Goal: Transaction & Acquisition: Purchase product/service

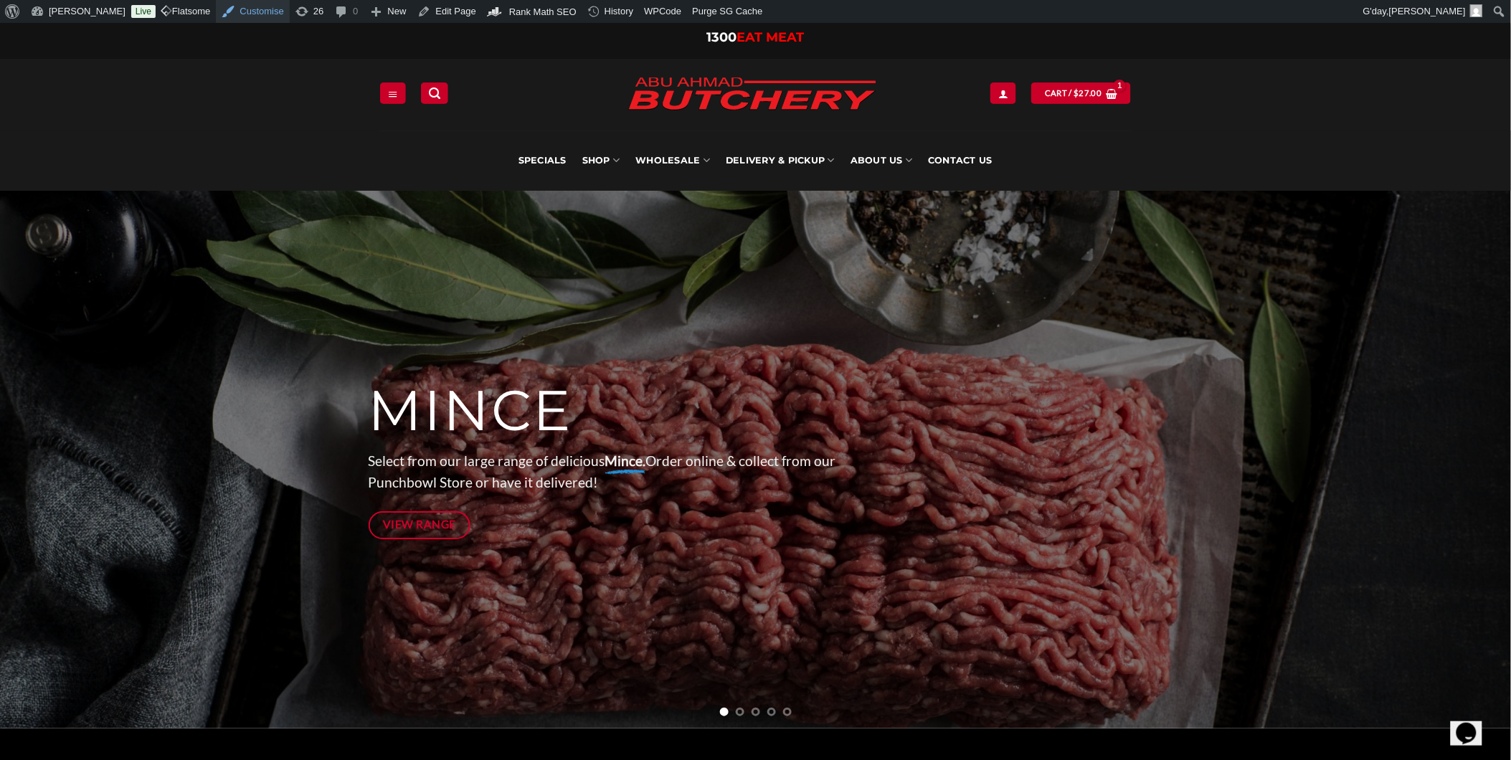
click at [262, 11] on link "Customise" at bounding box center [252, 11] width 73 height 23
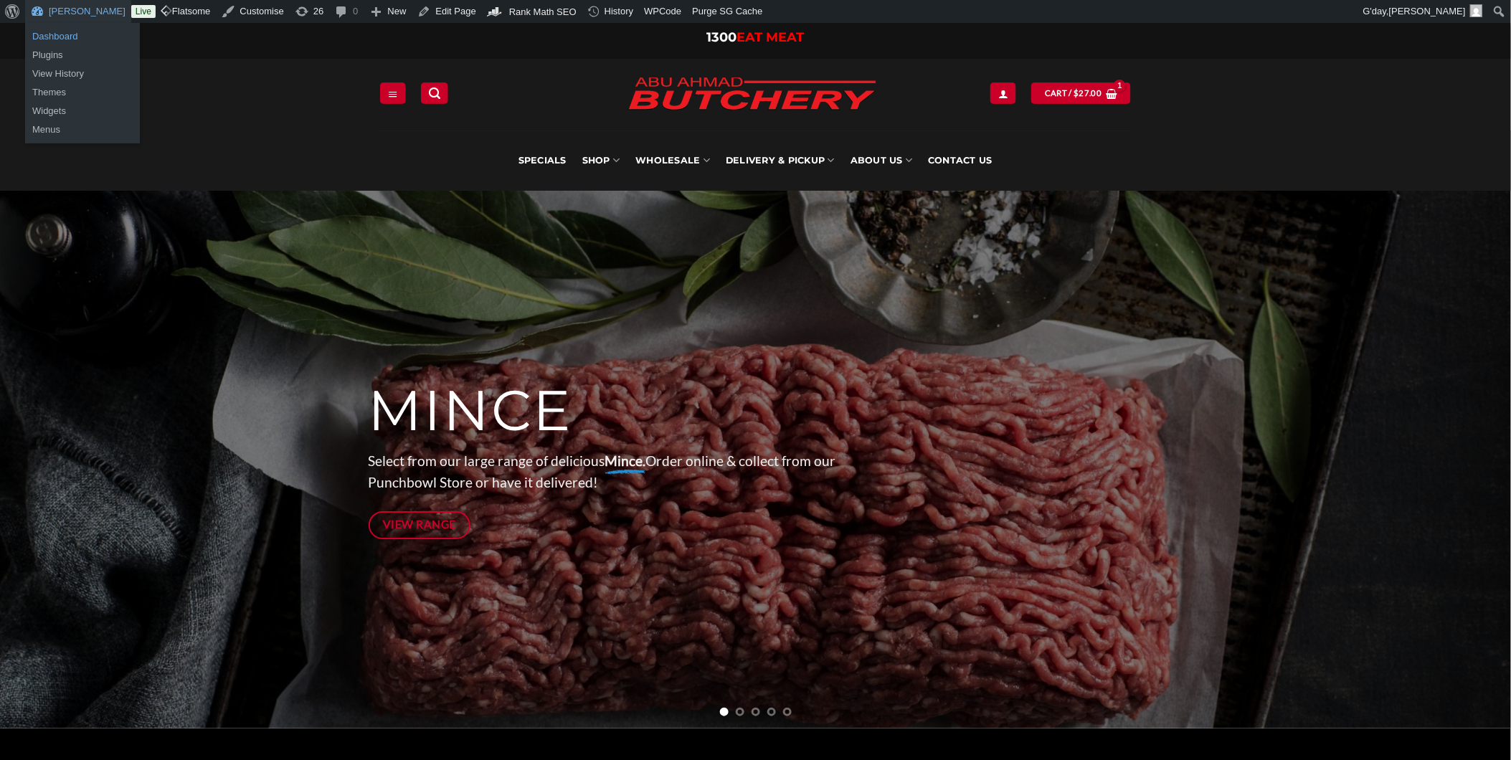
click at [77, 27] on link "Dashboard" at bounding box center [82, 36] width 115 height 19
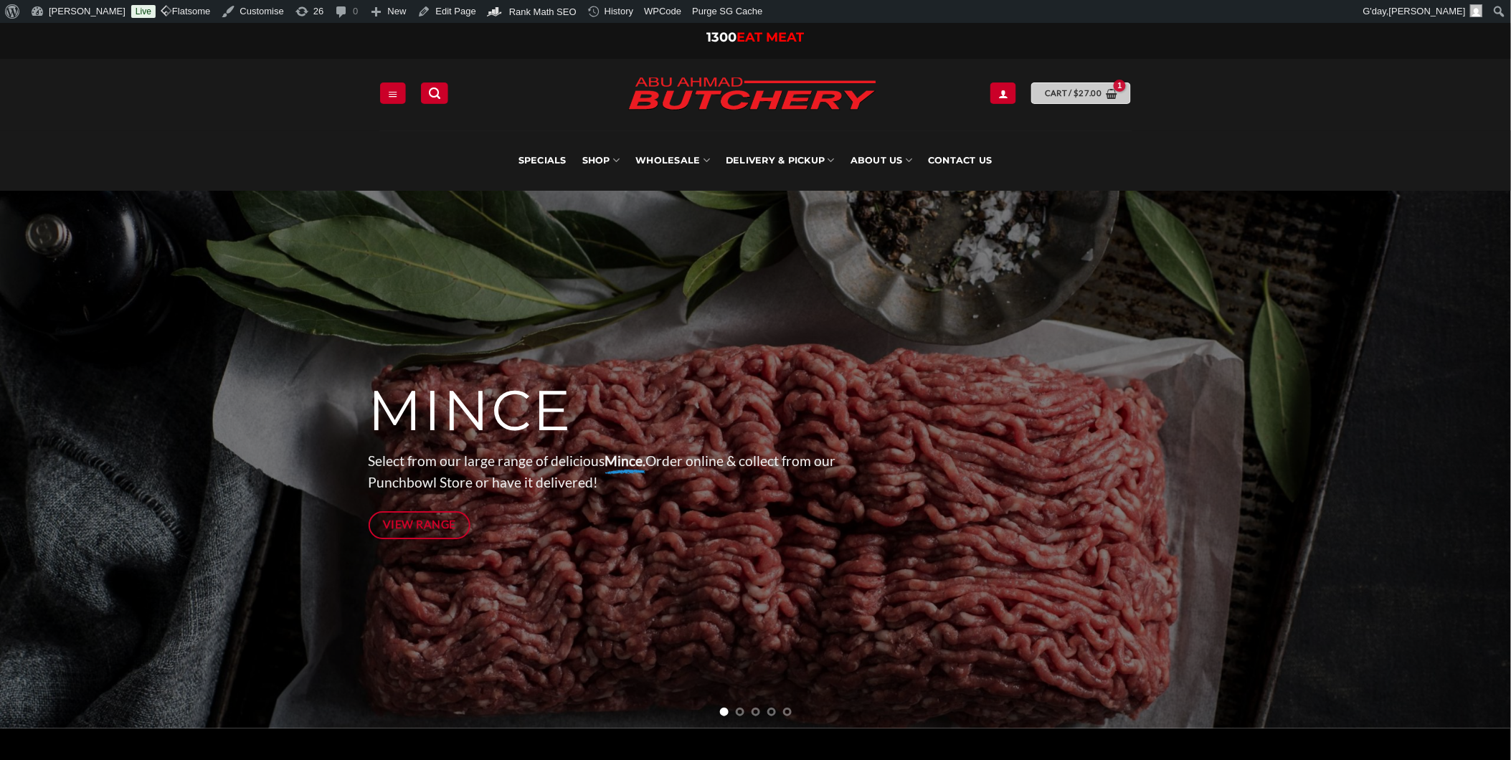
click at [1100, 99] on span "$ 27.00" at bounding box center [1088, 93] width 28 height 13
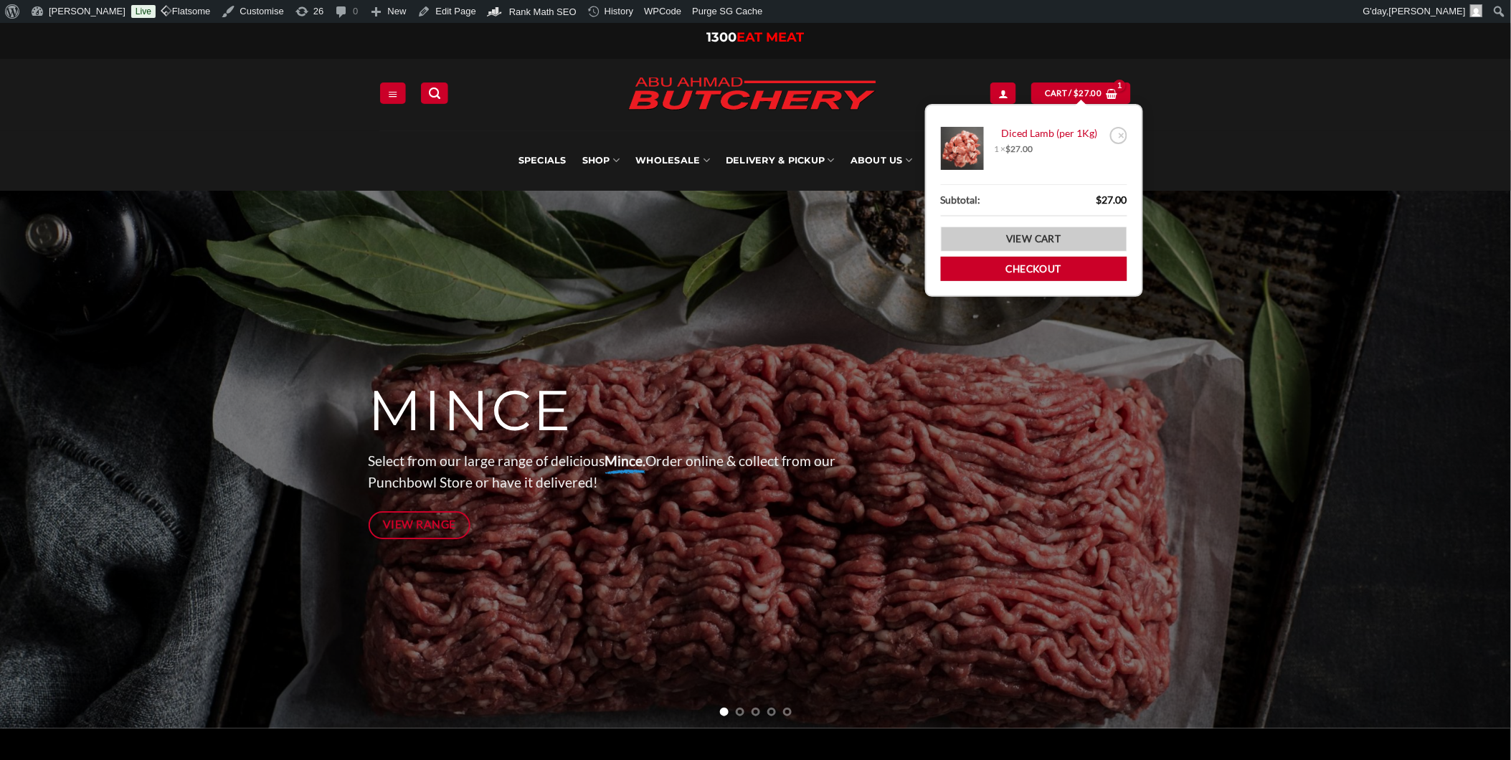
click at [1041, 227] on link "View cart" at bounding box center [1034, 239] width 186 height 25
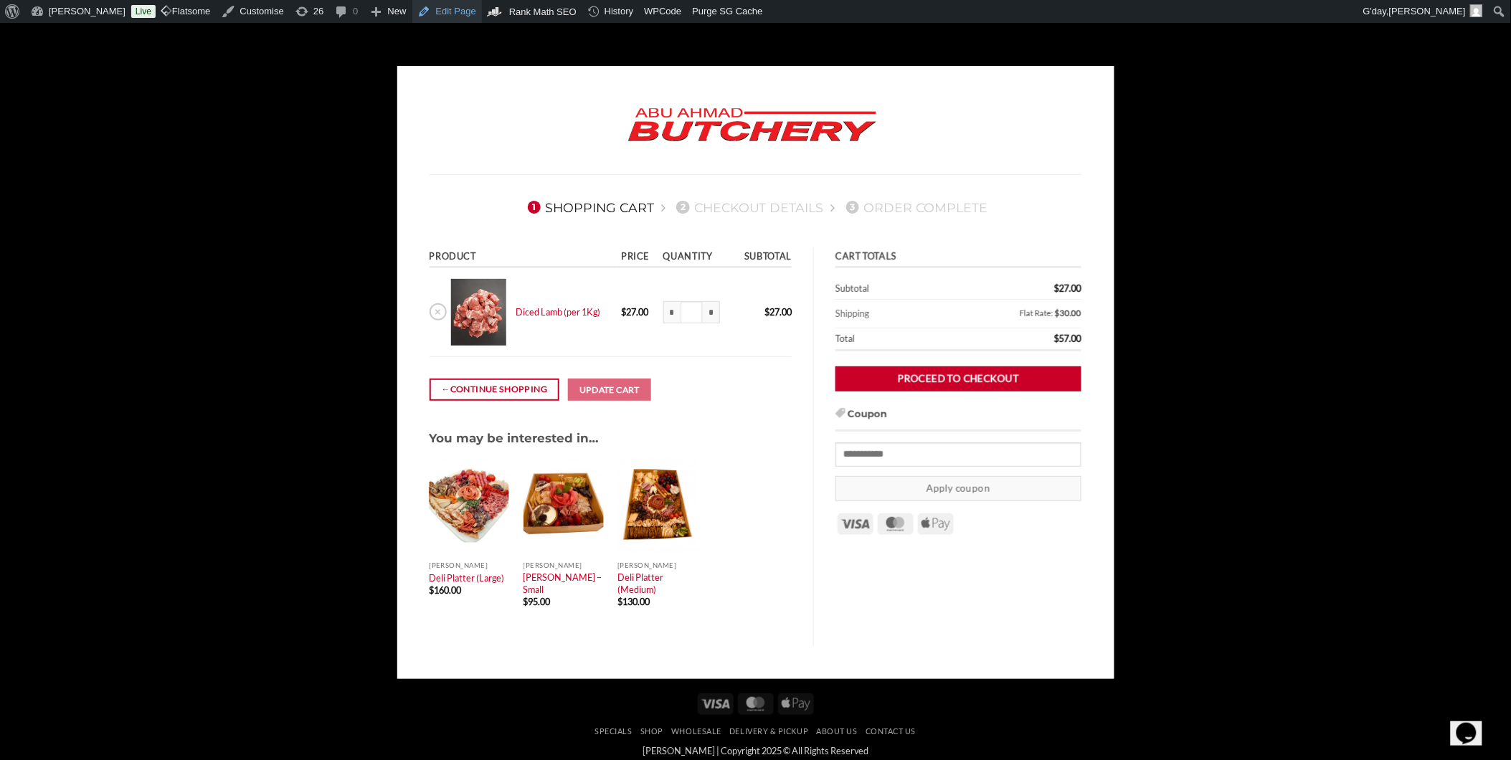
click at [470, 14] on link "Edit Page" at bounding box center [447, 11] width 70 height 23
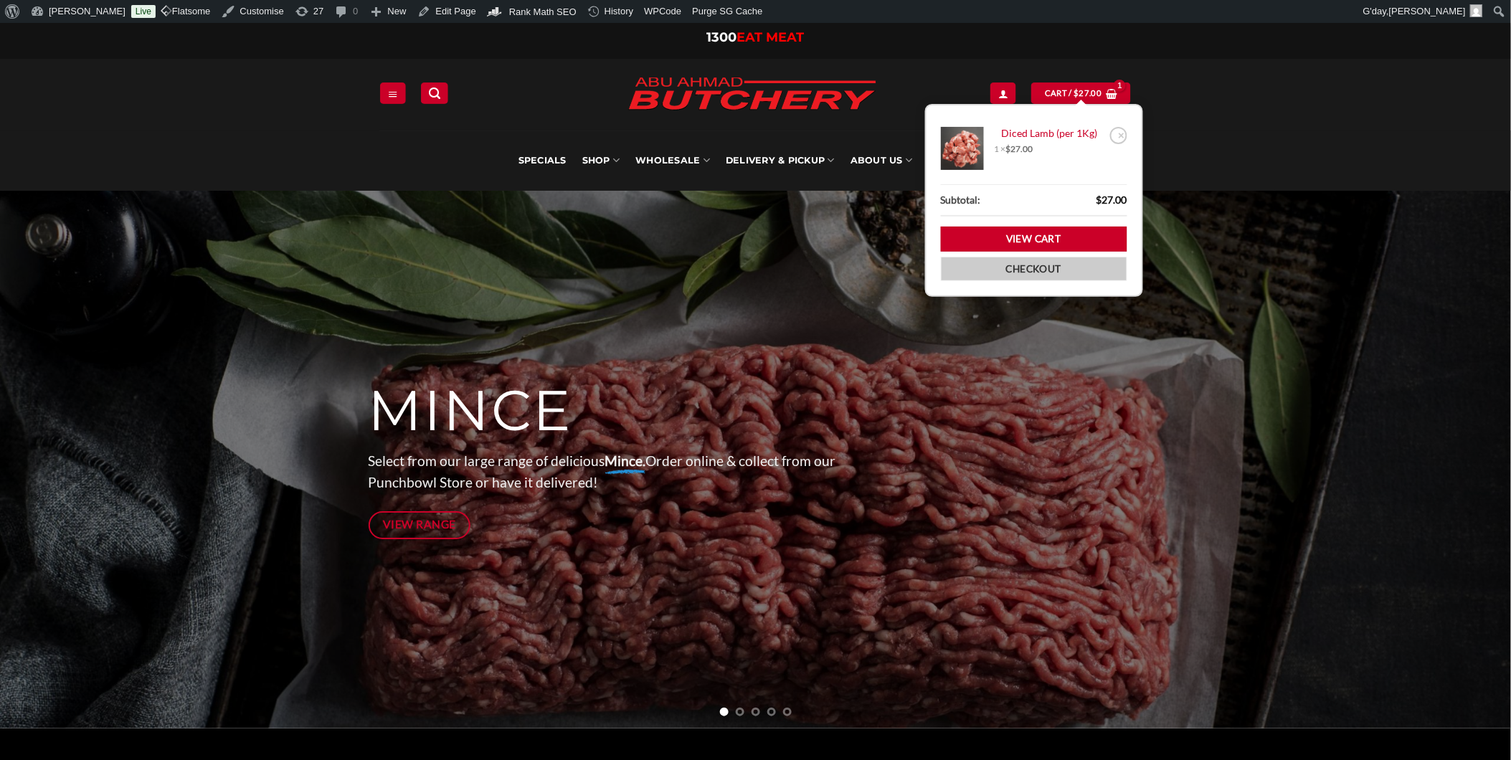
click at [1077, 268] on link "Checkout" at bounding box center [1034, 269] width 186 height 25
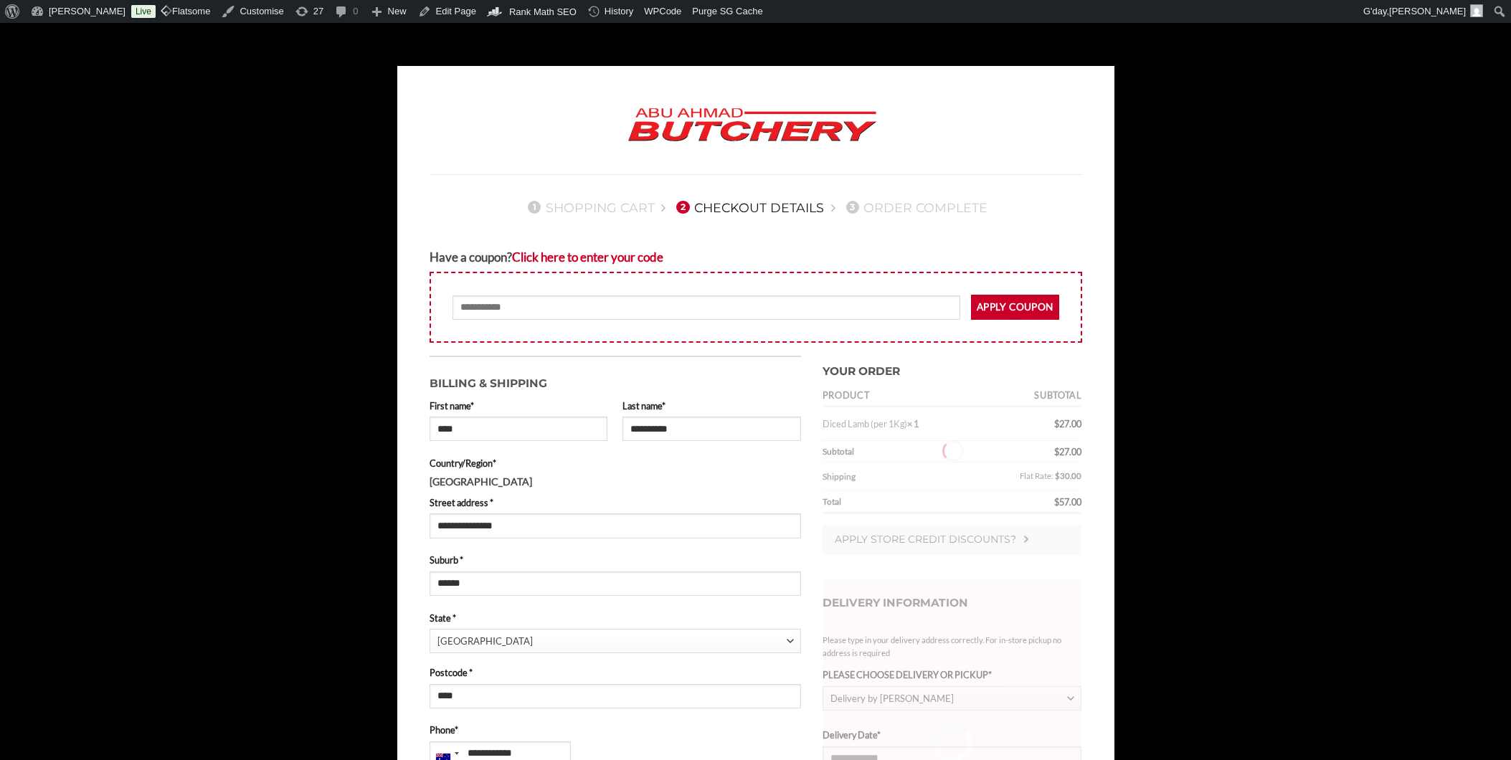
select select "***"
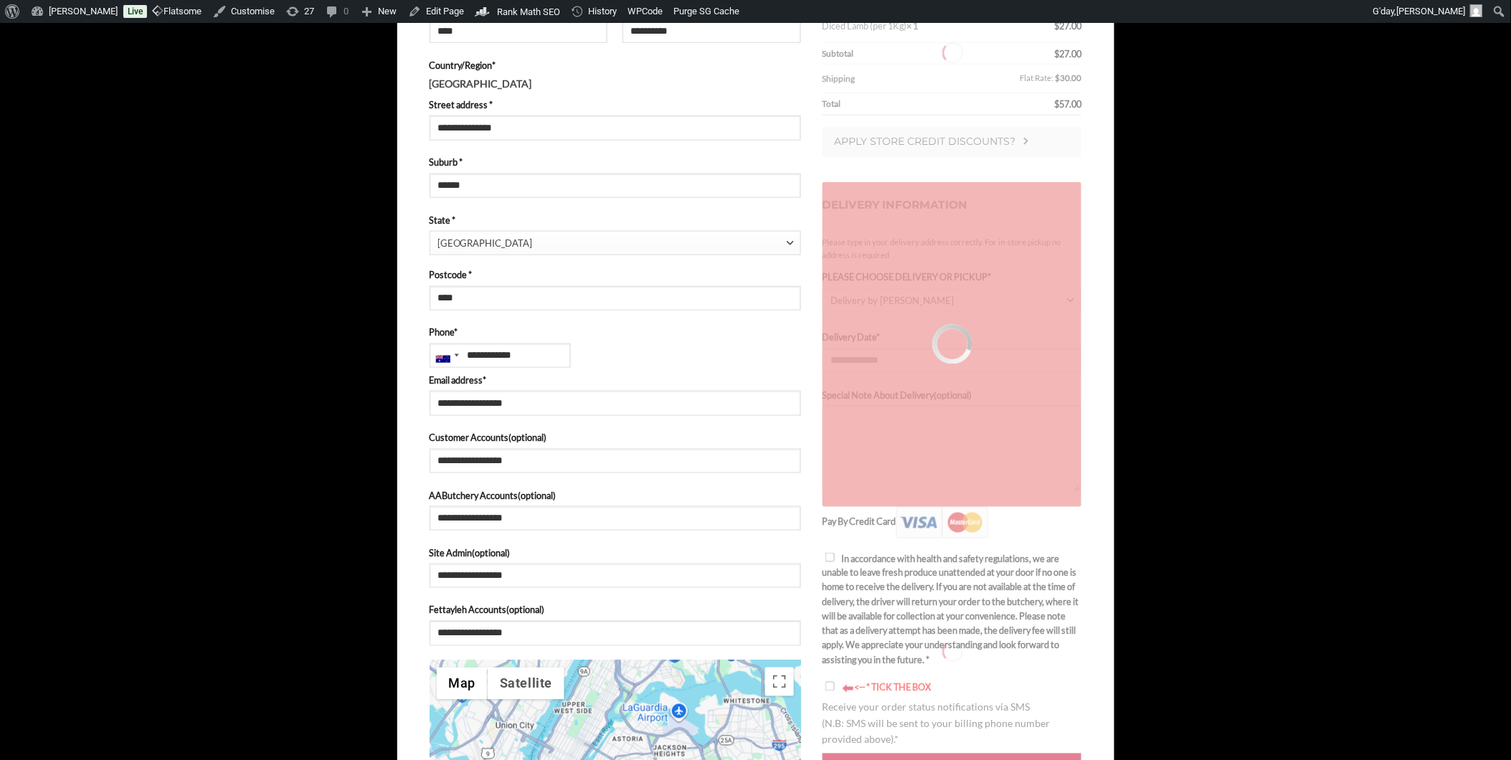
type input "**********"
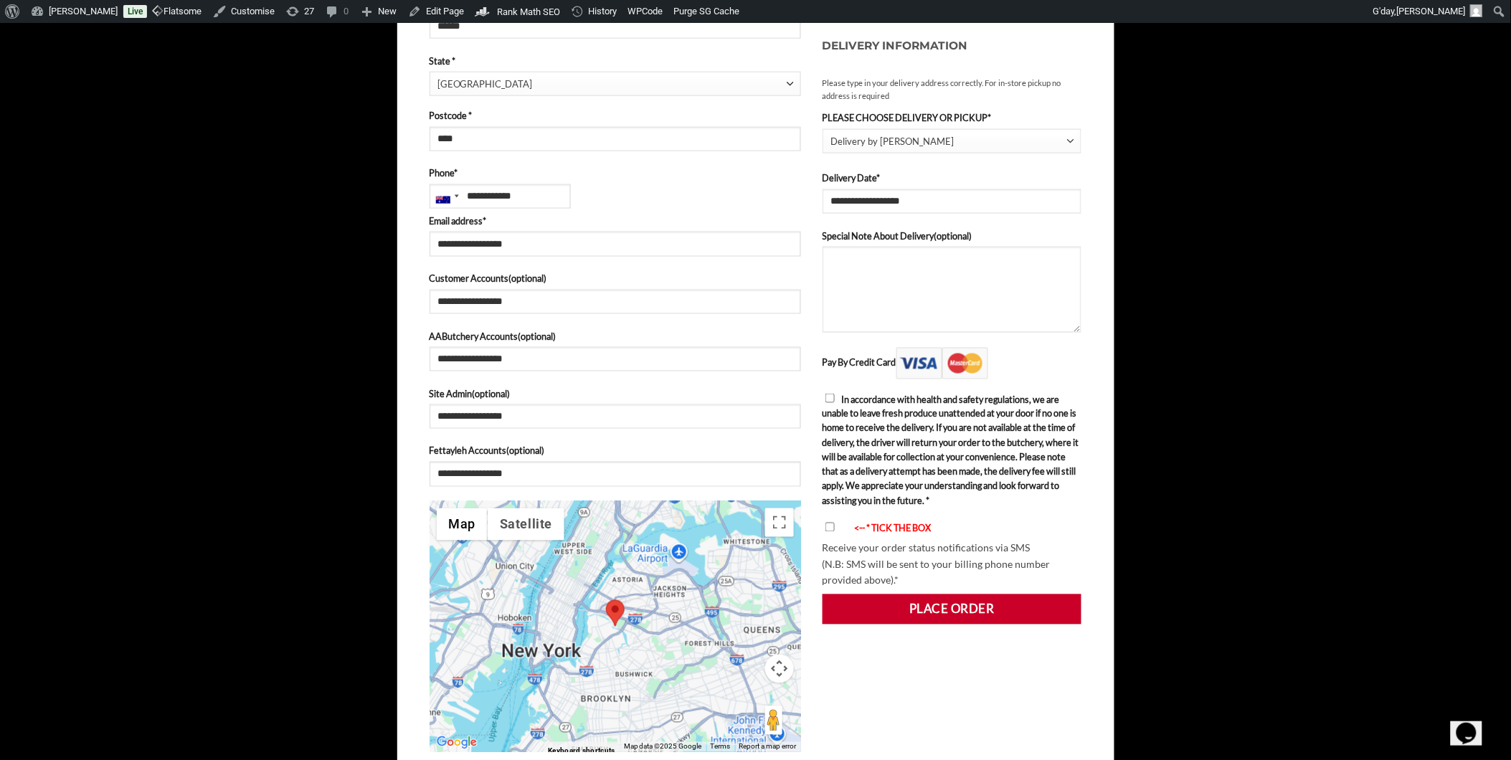
type input "**********"
drag, startPoint x: 852, startPoint y: 396, endPoint x: 1064, endPoint y: 419, distance: 212.8
click at [1065, 417] on label "In accordance with health and safety regulations, we are unable to leave fresh …" at bounding box center [953, 450] width 260 height 116
drag, startPoint x: 1064, startPoint y: 419, endPoint x: 1021, endPoint y: 432, distance: 44.9
click at [1026, 433] on label "In accordance with health and safety regulations, we are unable to leave fresh …" at bounding box center [953, 450] width 260 height 116
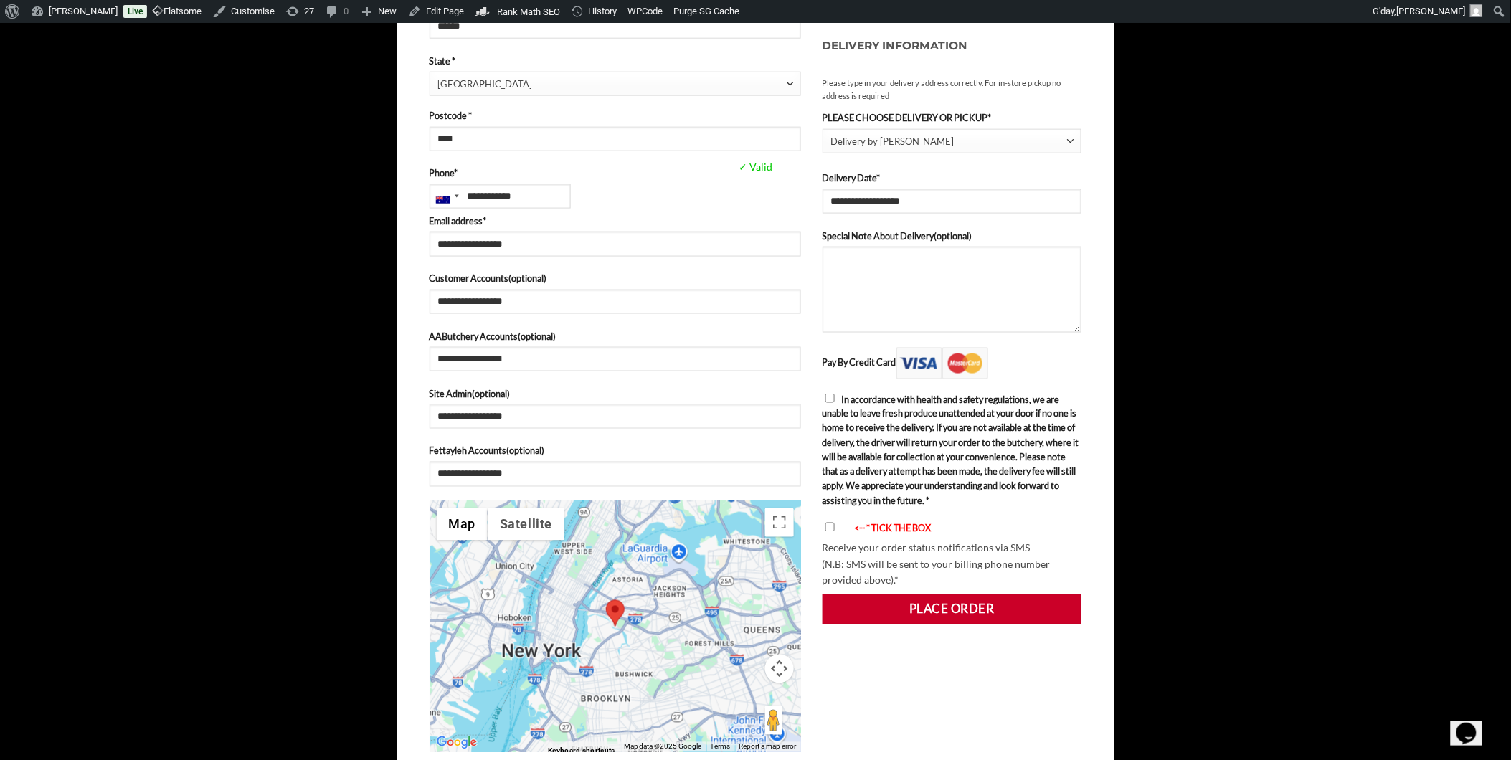
click at [835, 394] on label "In accordance with health and safety regulations, we are unable to leave fresh …" at bounding box center [953, 450] width 260 height 116
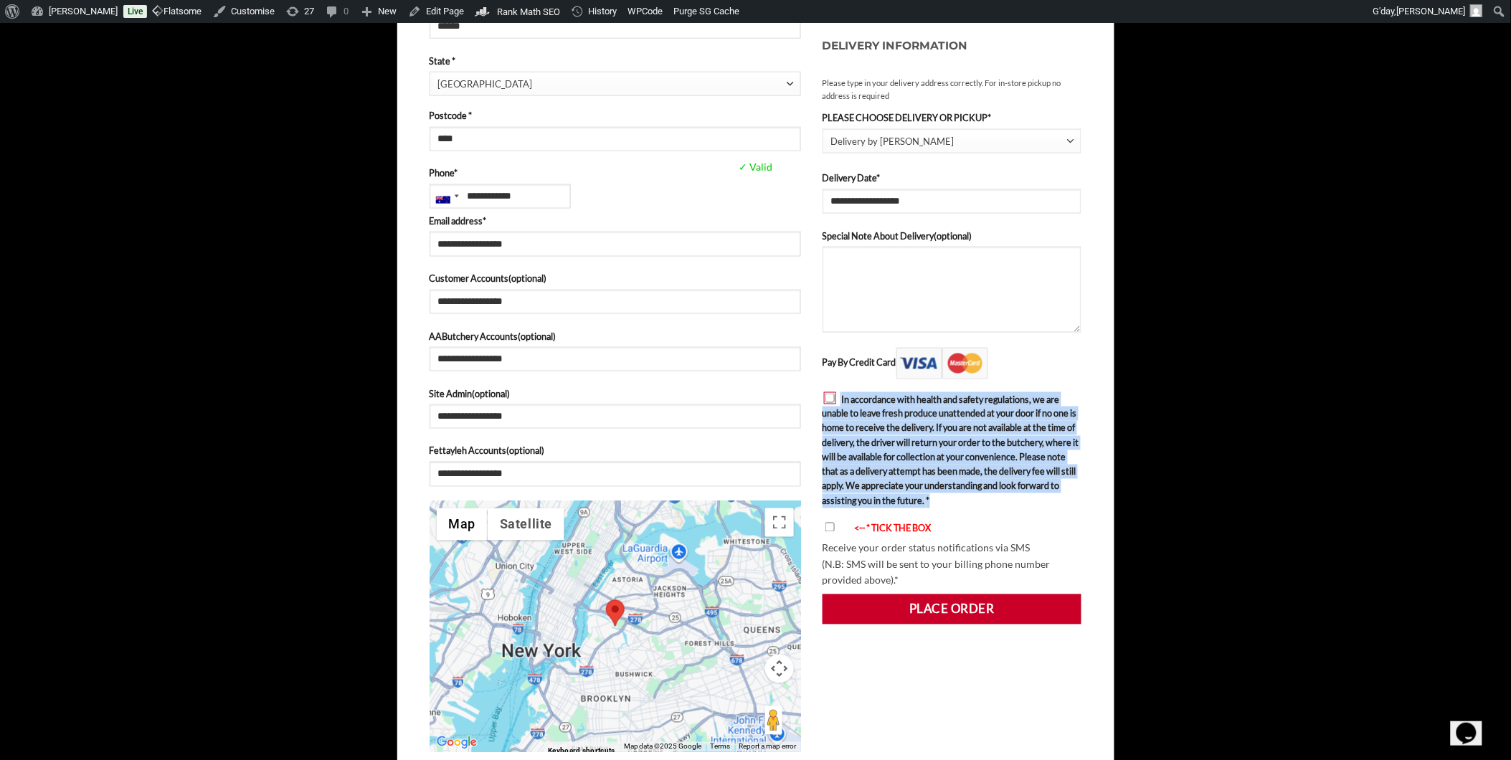
drag, startPoint x: 840, startPoint y: 397, endPoint x: 1060, endPoint y: 498, distance: 242.3
click at [1060, 498] on label "In accordance with health and safety regulations, we are unable to leave fresh …" at bounding box center [953, 450] width 260 height 116
drag, startPoint x: 1060, startPoint y: 498, endPoint x: 940, endPoint y: 471, distance: 123.4
click at [940, 471] on span "In accordance with health and safety regulations, we are unable to leave fresh …" at bounding box center [951, 450] width 257 height 113
drag, startPoint x: 930, startPoint y: 501, endPoint x: 843, endPoint y: 389, distance: 141.6
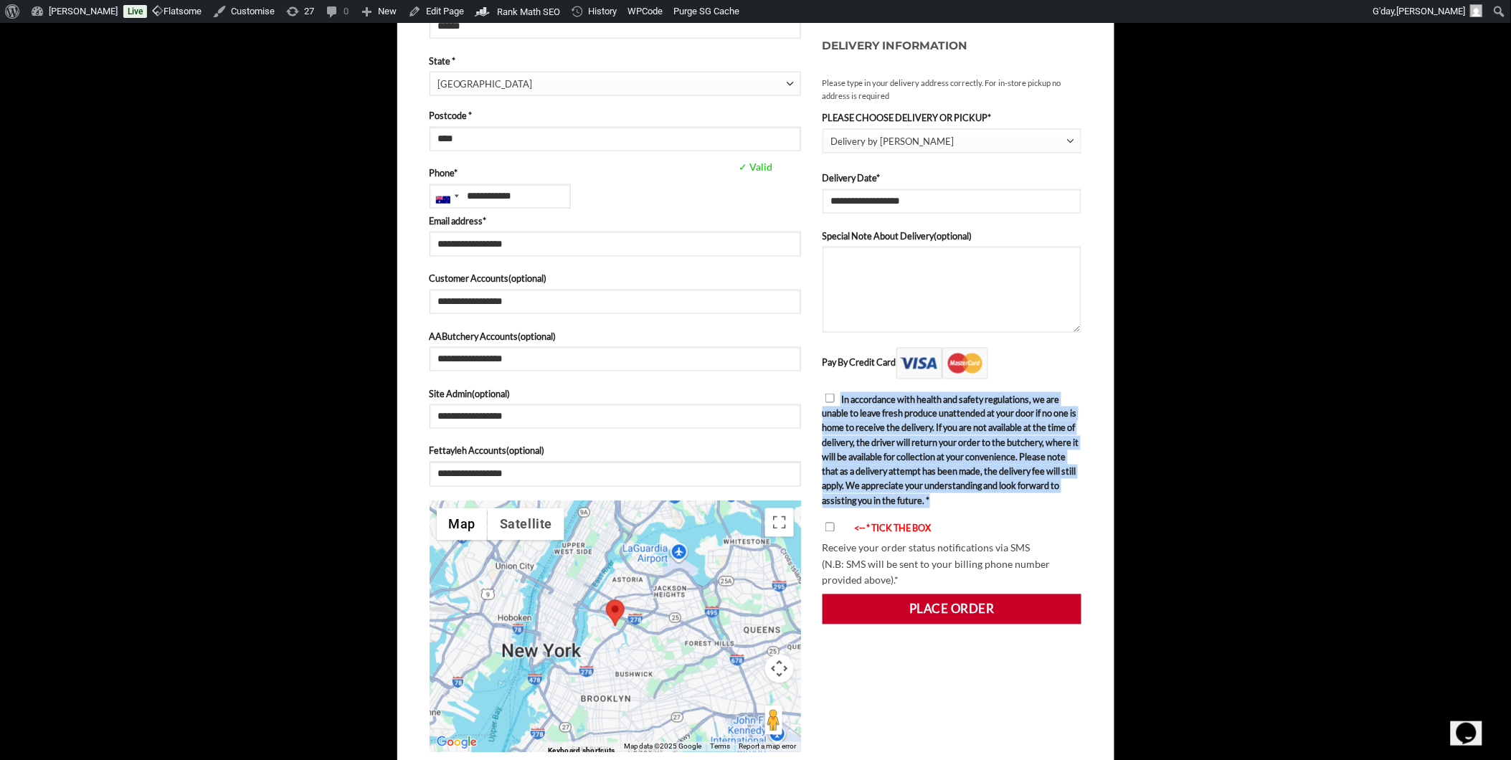
click at [843, 389] on div "Pay By Credit Card In accordance with health and safety regulations, we are una…" at bounding box center [953, 492] width 260 height 289
drag, startPoint x: 843, startPoint y: 389, endPoint x: 914, endPoint y: 413, distance: 74.4
click at [914, 413] on span "In accordance with health and safety regulations, we are unable to leave fresh …" at bounding box center [951, 450] width 257 height 113
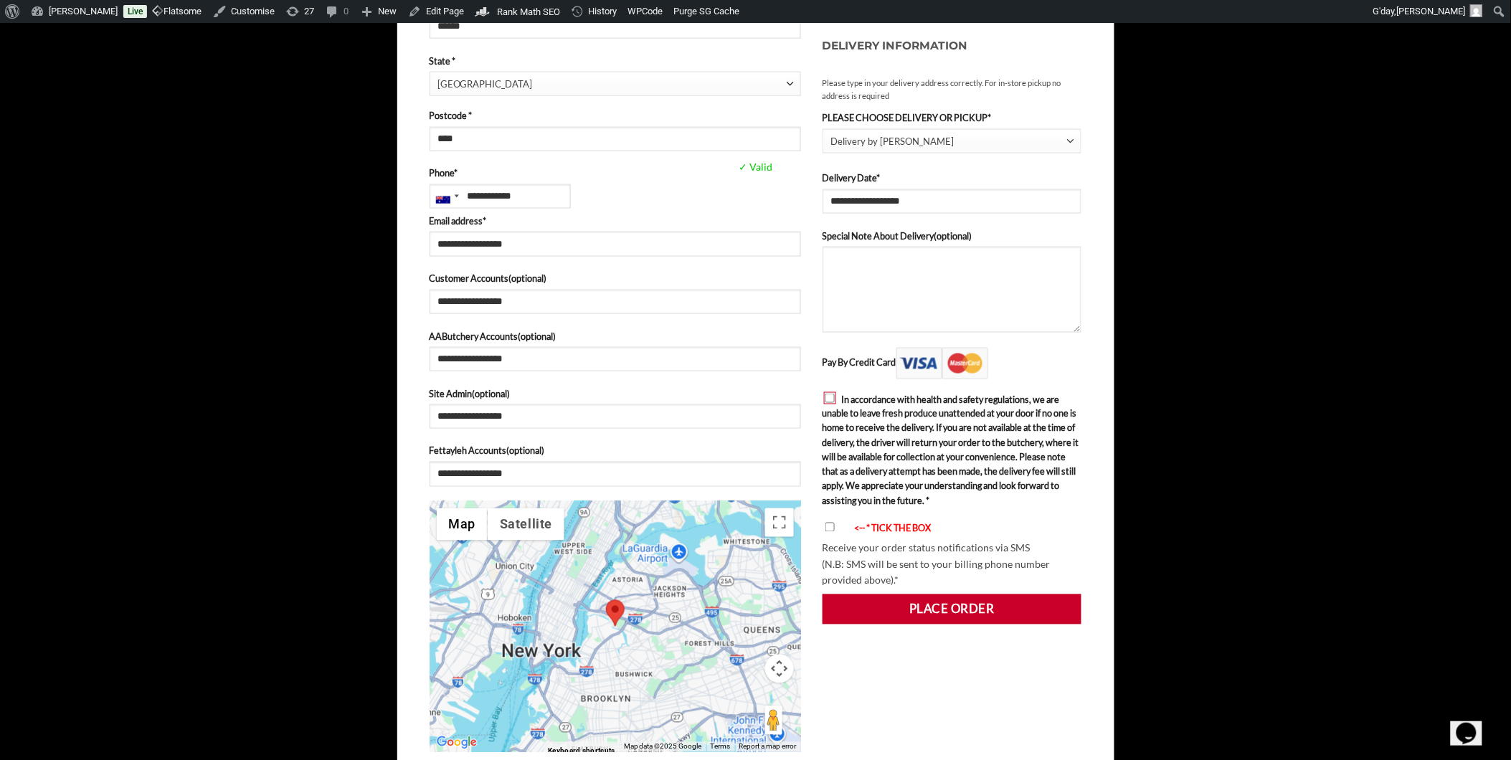
drag, startPoint x: 927, startPoint y: 384, endPoint x: 844, endPoint y: 411, distance: 87.6
click at [927, 384] on div "Pay By Credit Card In accordance with health and safety regulations, we are una…" at bounding box center [953, 492] width 260 height 289
click at [835, 393] on label "In accordance with health and safety regulations, we are unable to leave fresh …" at bounding box center [953, 450] width 260 height 116
click at [858, 427] on span "In accordance with health and safety regulations, we are unable to leave fresh …" at bounding box center [951, 450] width 257 height 113
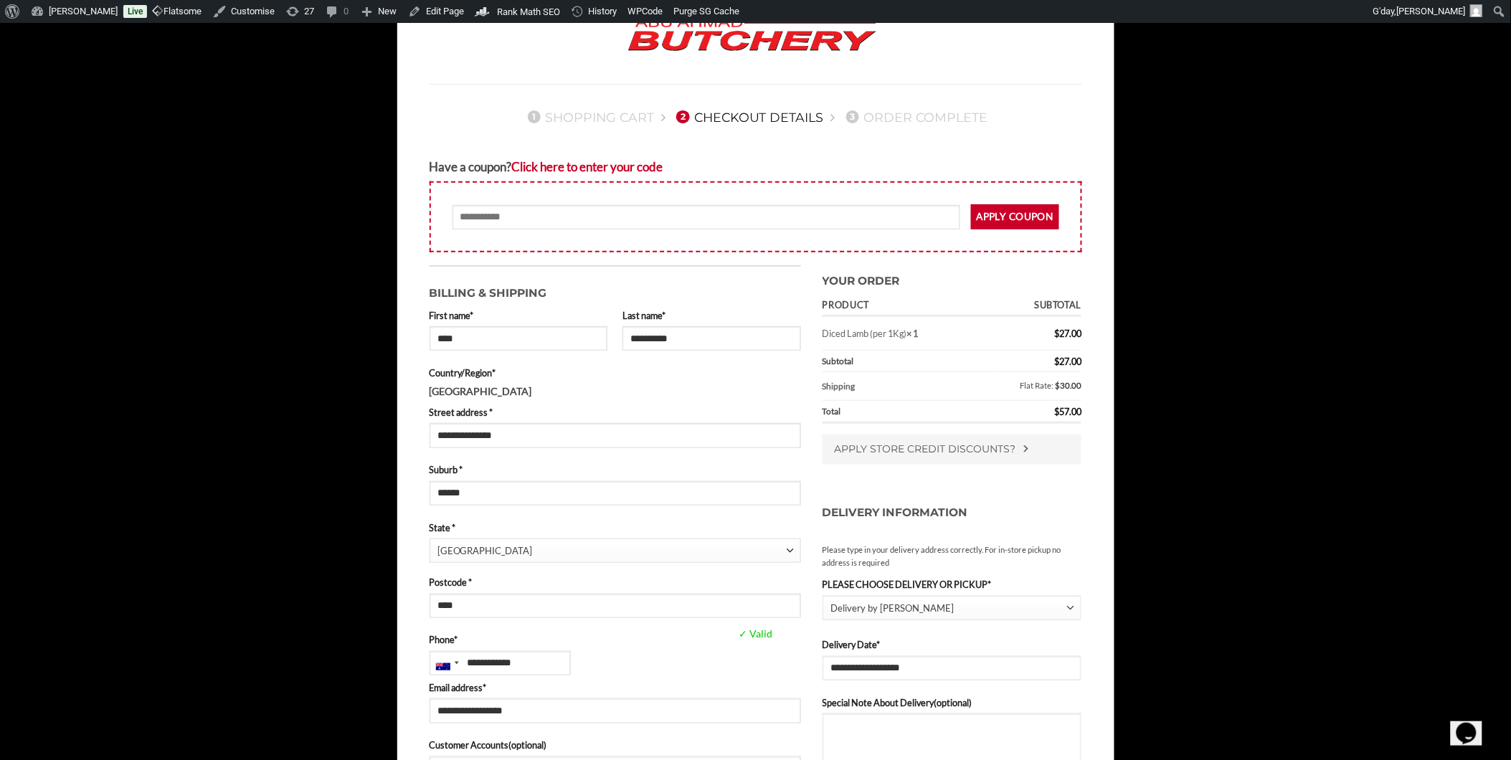
scroll to position [80, 0]
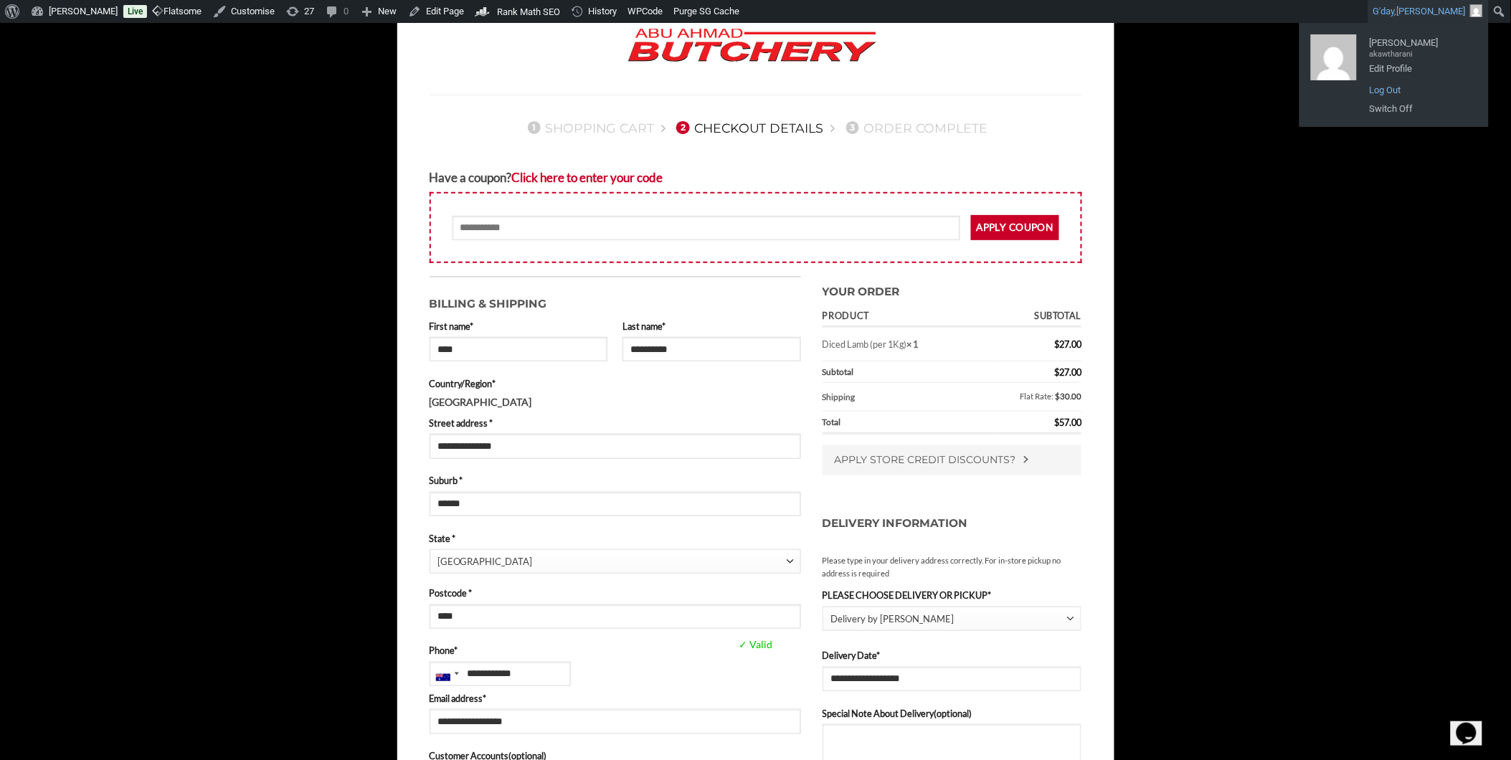
click at [1393, 90] on link "Log Out" at bounding box center [1420, 90] width 115 height 19
